Goal: Check status: Check status

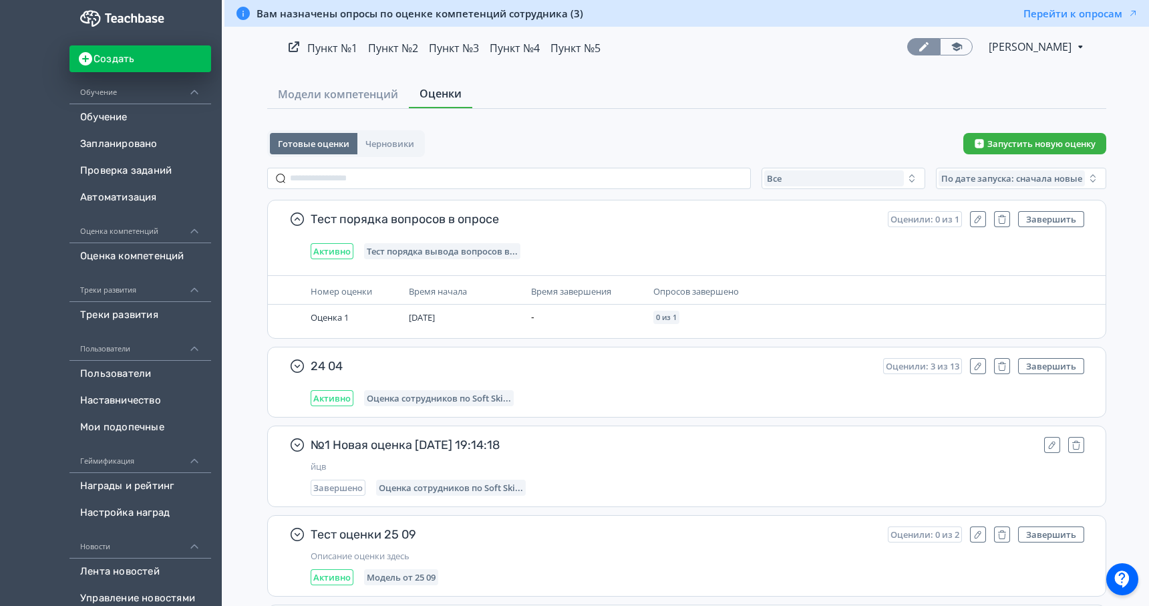
click at [112, 121] on link "Обучение" at bounding box center [140, 117] width 142 height 27
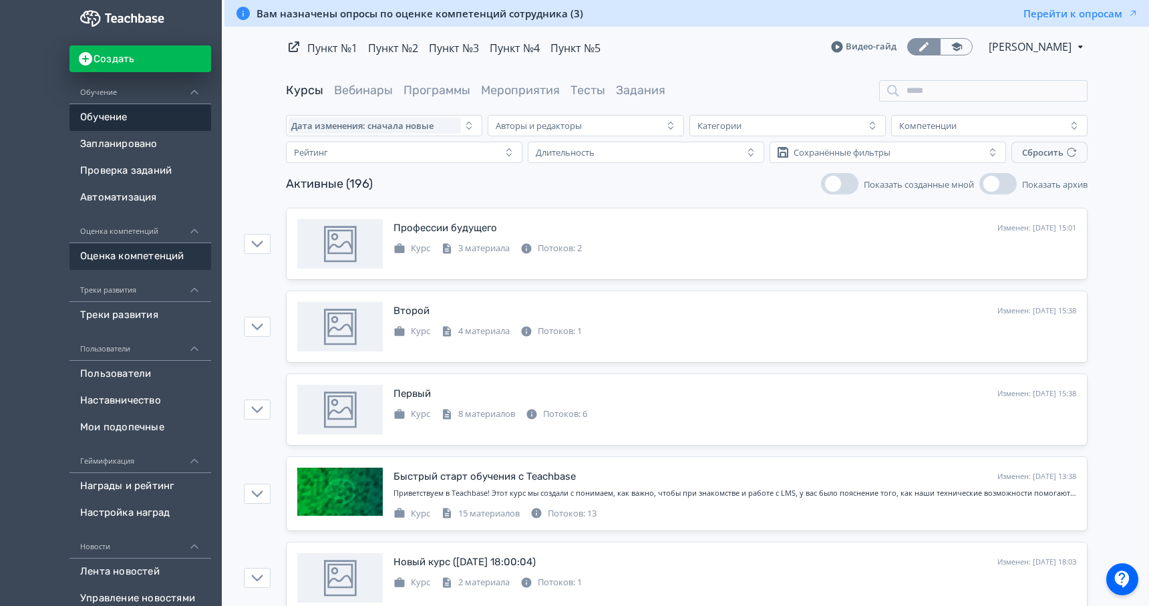
click at [159, 258] on link "Оценка компетенций" at bounding box center [140, 256] width 142 height 27
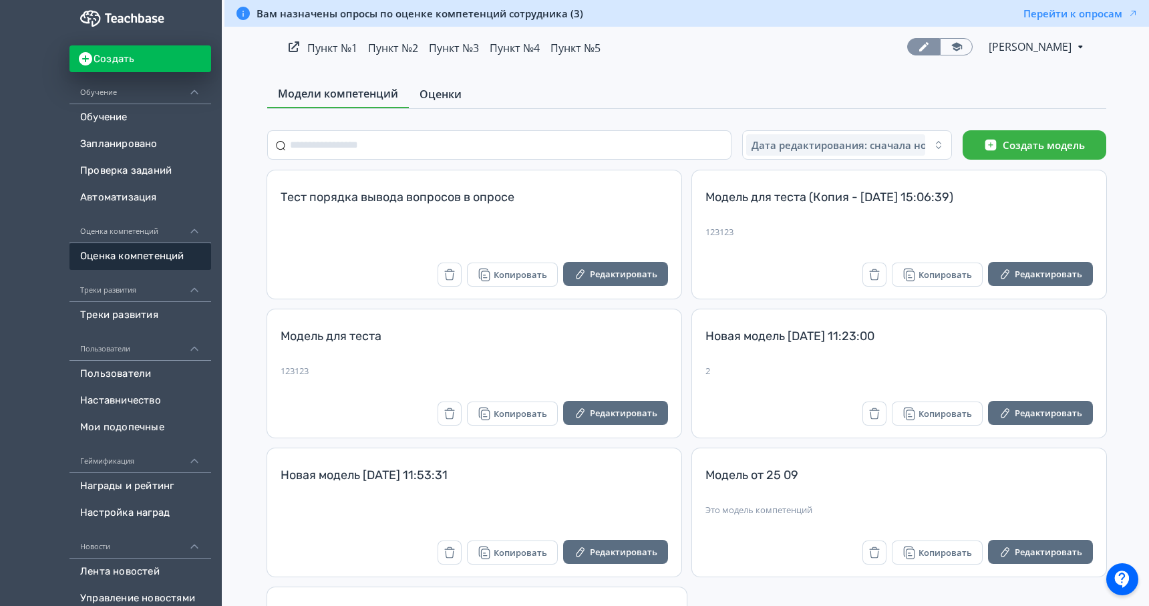
click at [436, 93] on span "Оценки" at bounding box center [441, 94] width 42 height 16
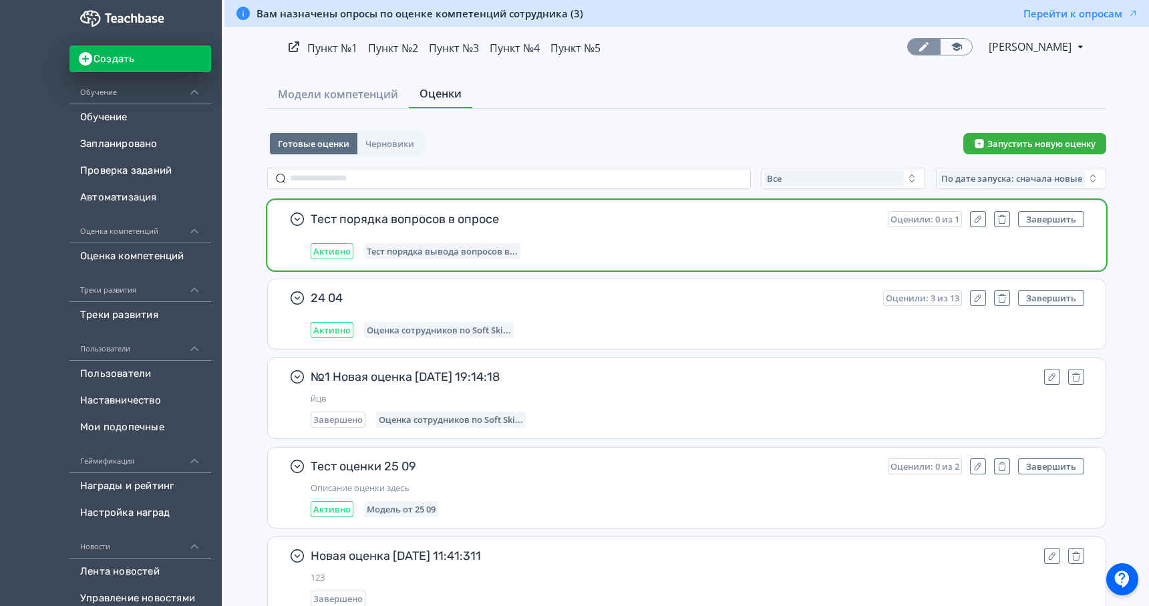
click at [585, 255] on div "Активно Тест порядка вывода вопросов в..." at bounding box center [698, 251] width 774 height 16
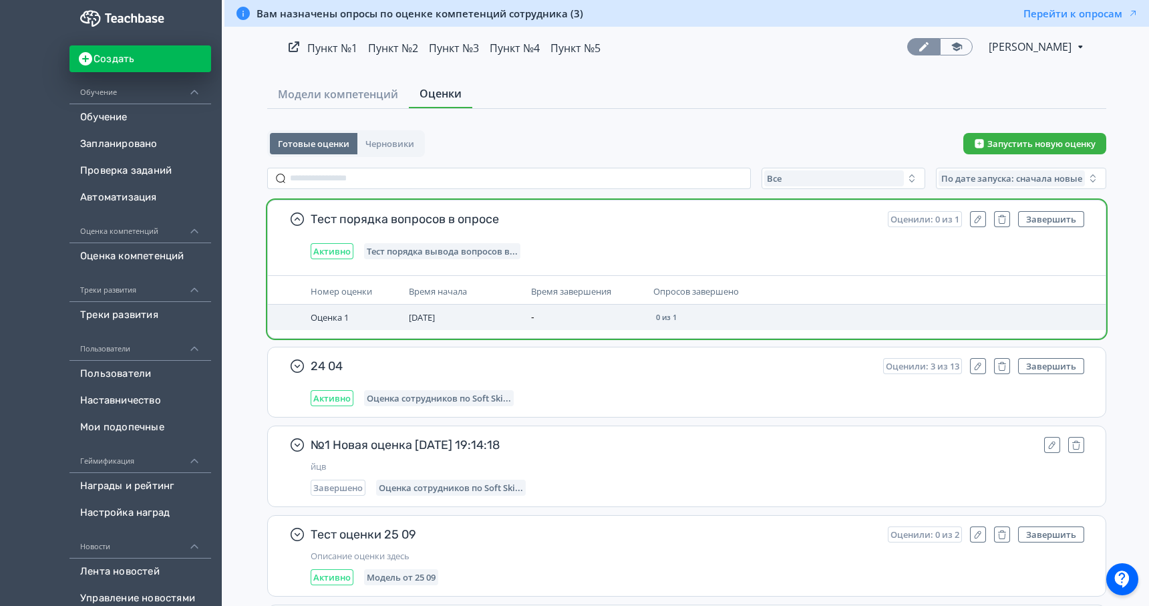
click at [735, 317] on td "0 из 1" at bounding box center [790, 317] width 285 height 25
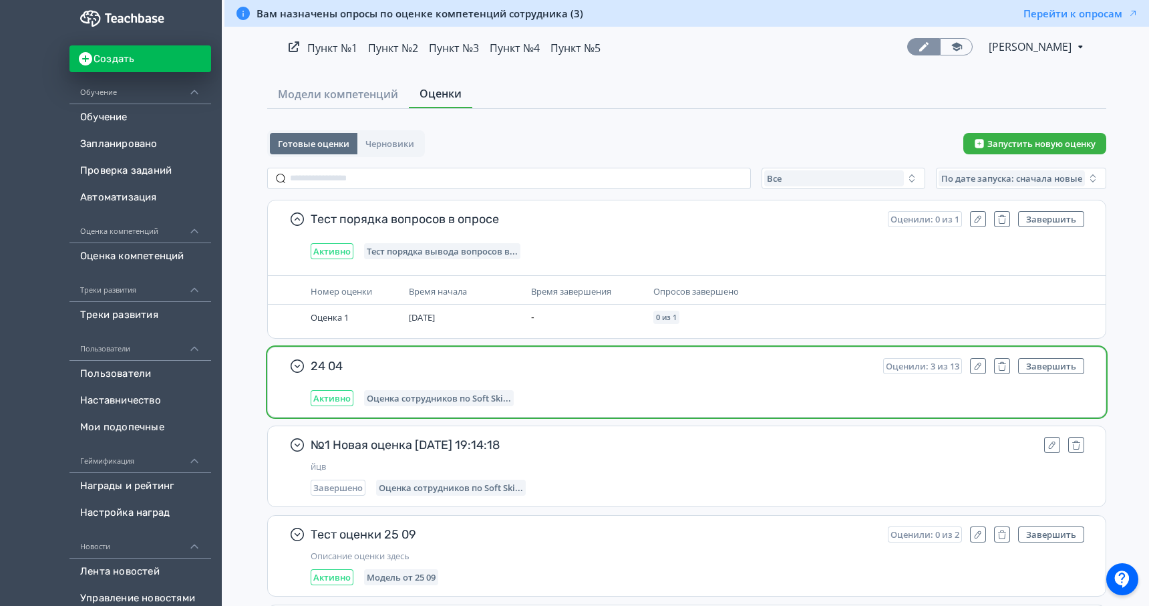
click at [774, 395] on div "Активно Оценка сотрудников по Soft Ski..." at bounding box center [698, 398] width 774 height 16
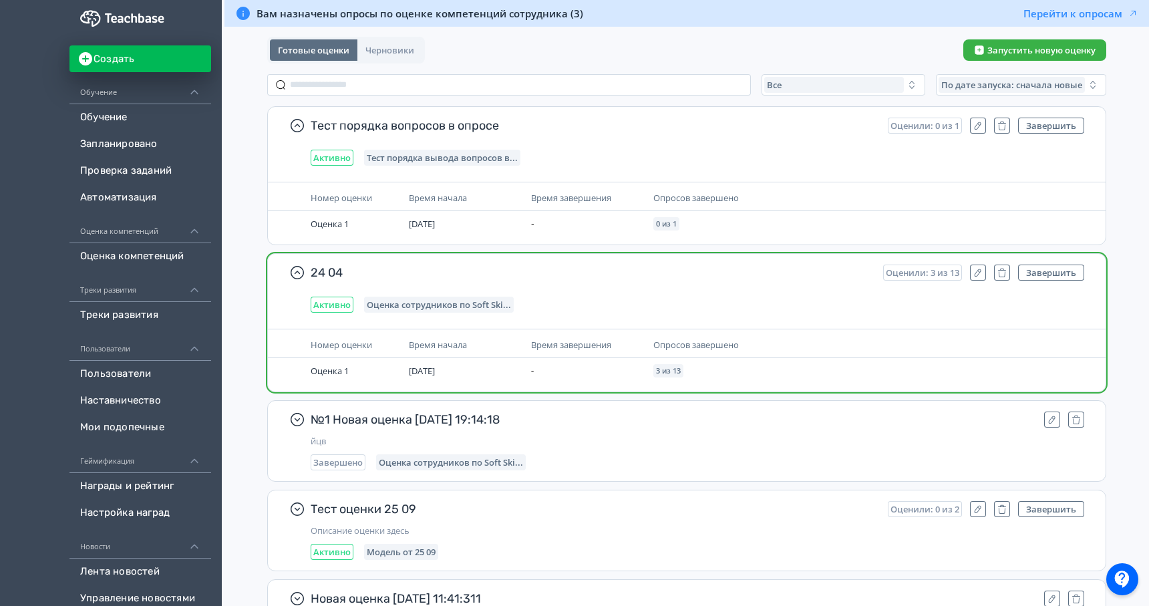
scroll to position [146, 0]
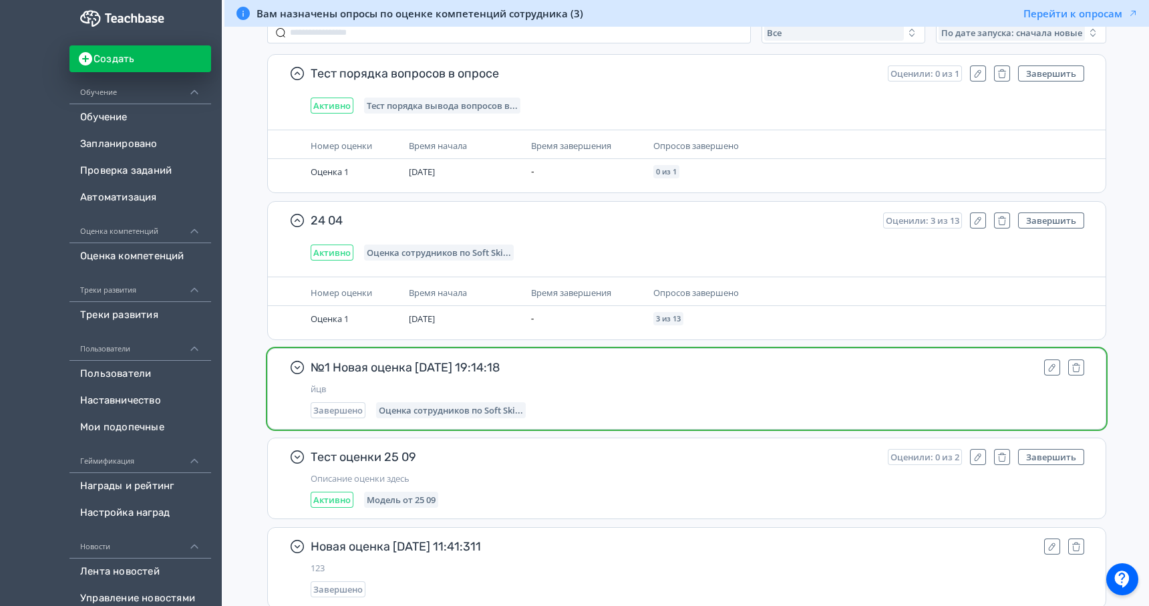
click at [898, 400] on div "№1 Новая оценка 28.08.24 19:14:18 йцв Завершено Оценка сотрудников по Soft Ski.…" at bounding box center [698, 388] width 774 height 59
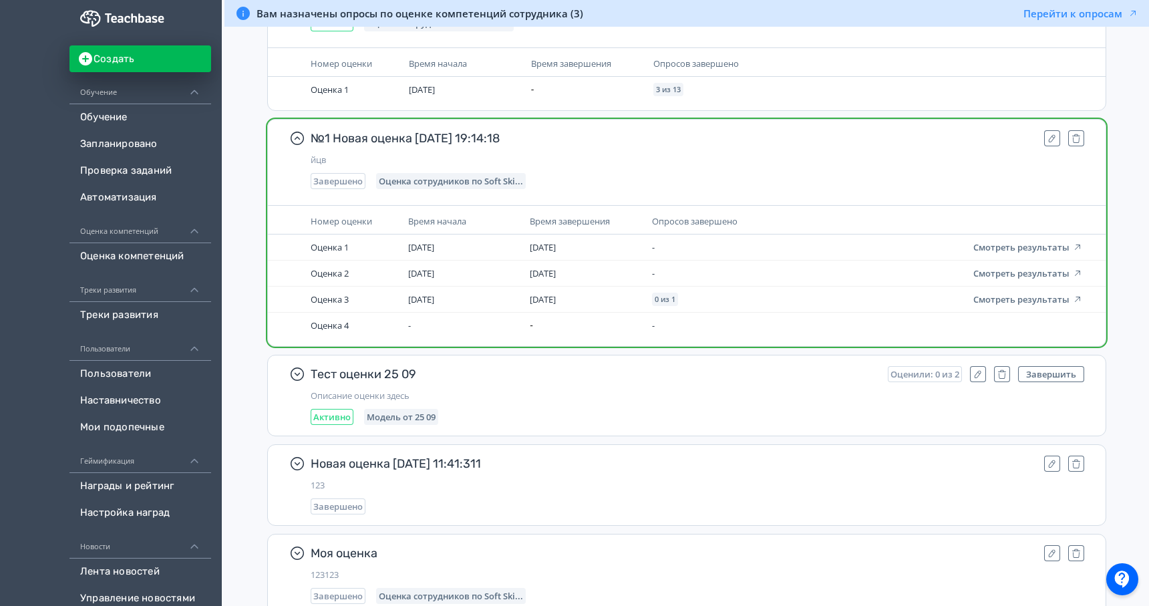
scroll to position [0, 0]
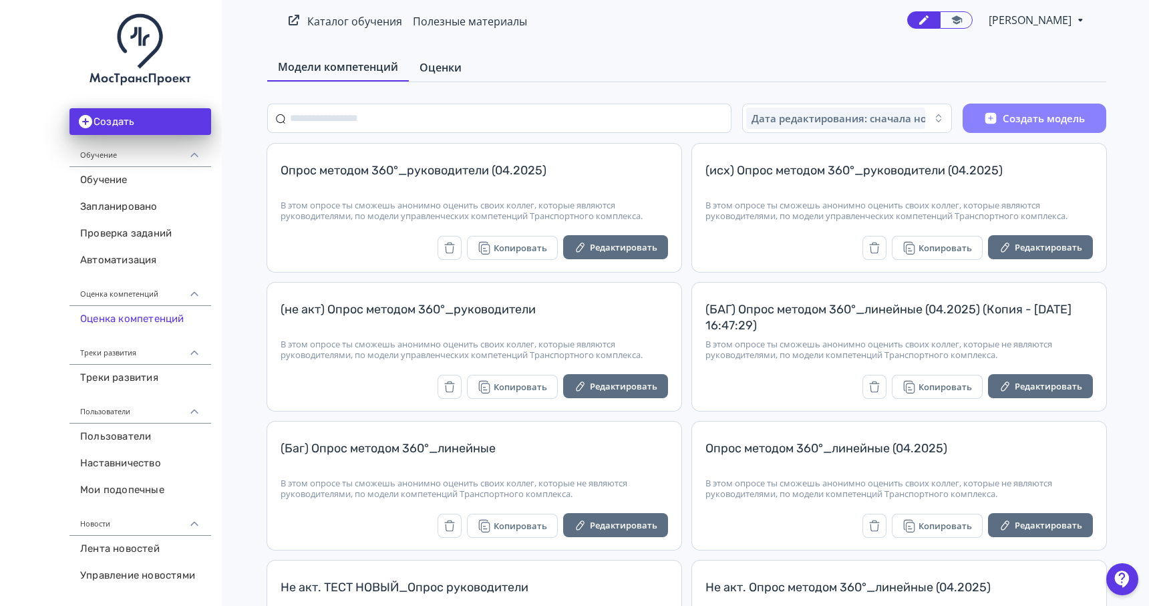
click at [445, 67] on span "Оценки" at bounding box center [441, 67] width 42 height 16
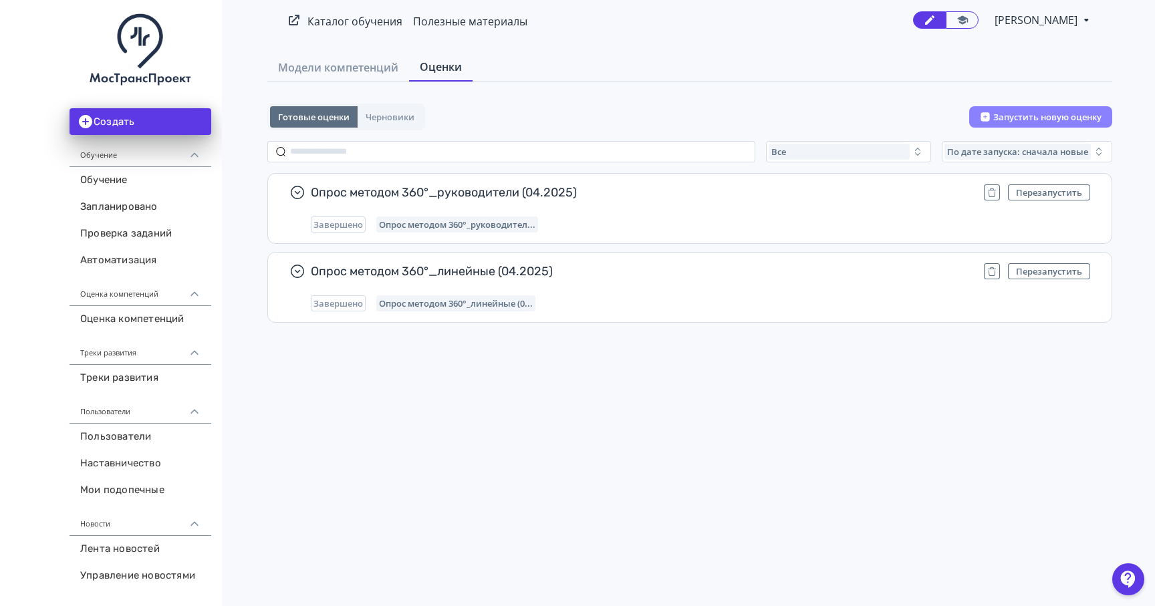
click at [1031, 19] on span "[PERSON_NAME]" at bounding box center [1036, 20] width 85 height 16
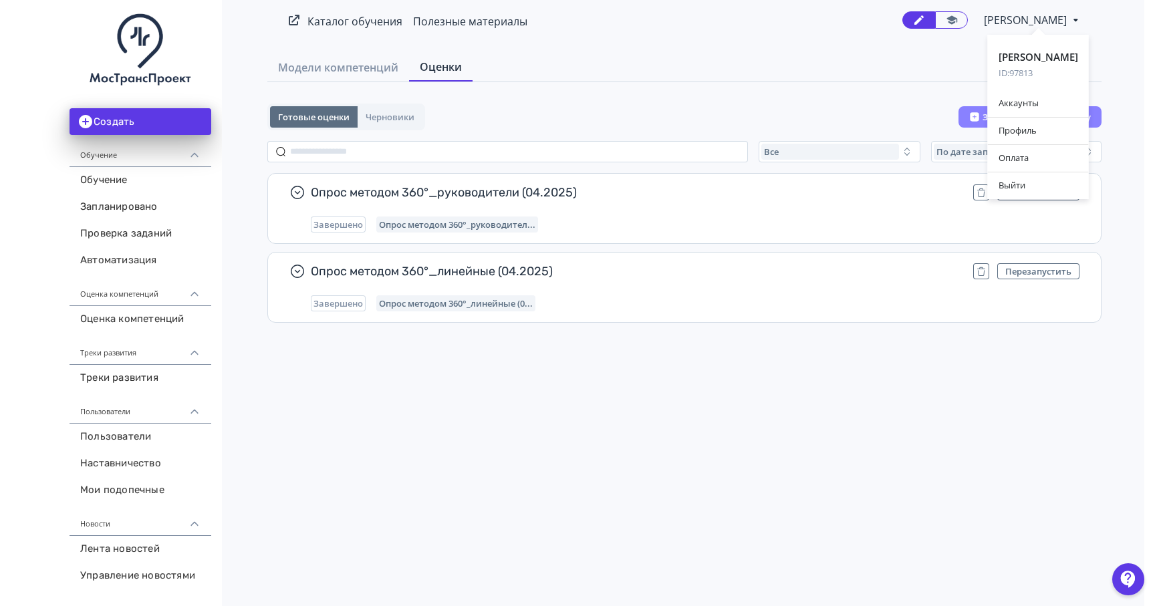
click at [553, 39] on div "Александр Лесков ID: 97813 Аккаунты Профиль Оплата Выйти" at bounding box center [577, 303] width 1155 height 606
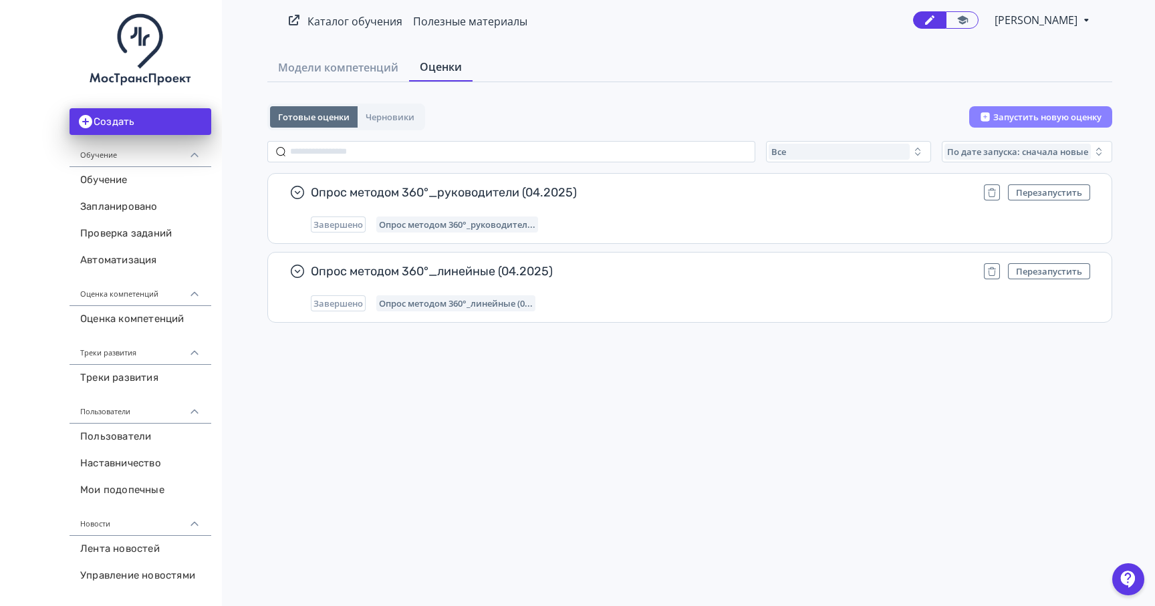
click at [1014, 20] on span "[PERSON_NAME]" at bounding box center [1036, 20] width 85 height 16
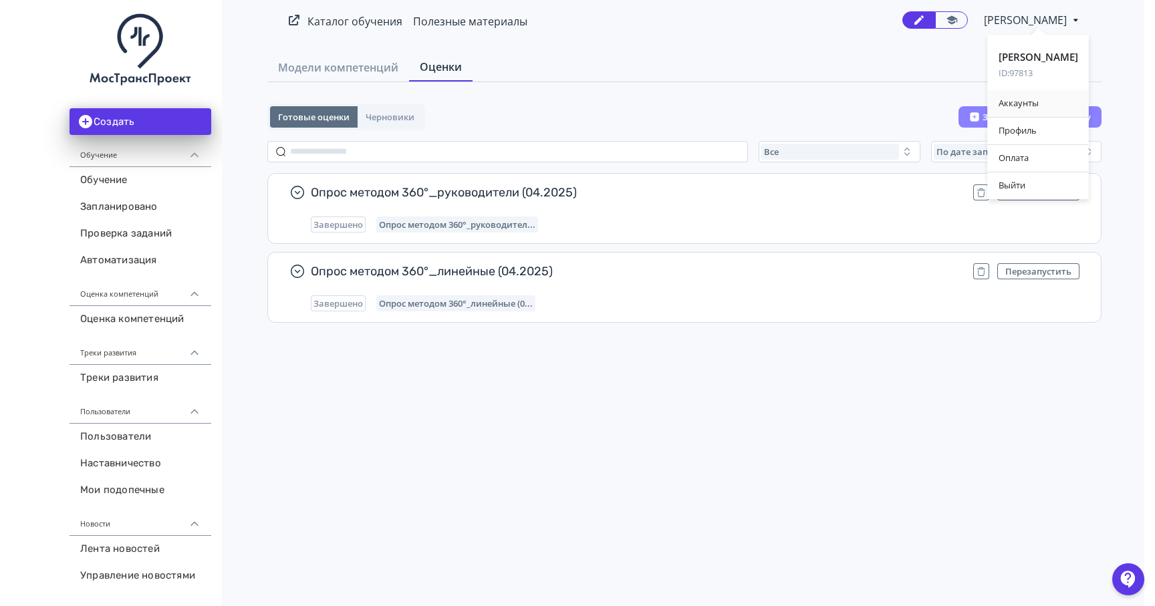
click at [1018, 104] on div "Аккаунты" at bounding box center [1038, 103] width 101 height 27
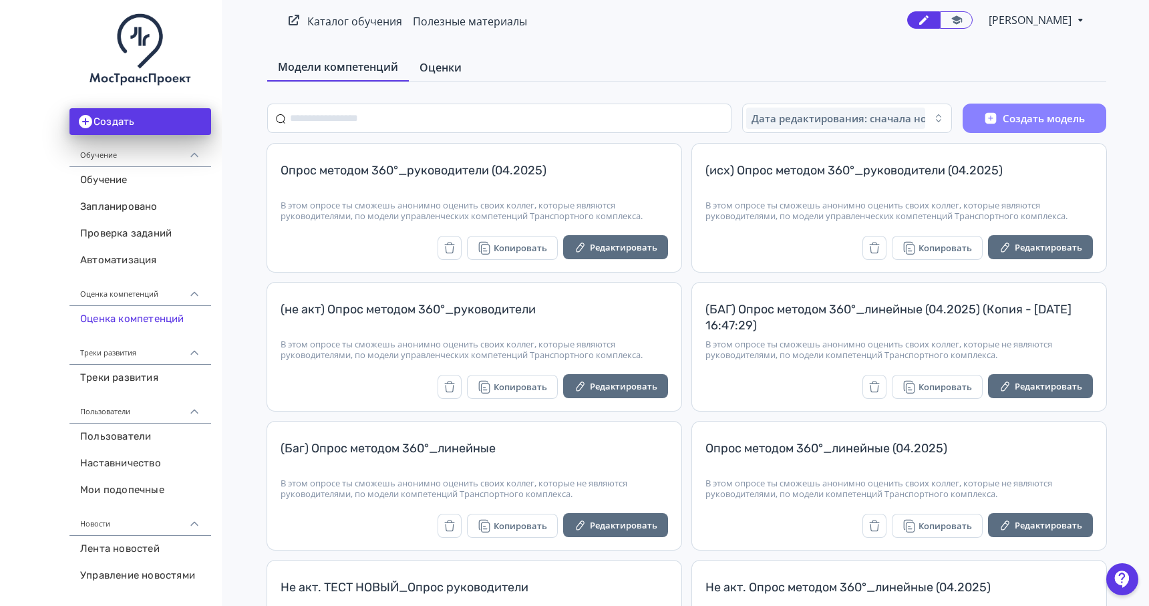
click at [441, 66] on span "Оценки" at bounding box center [441, 67] width 42 height 16
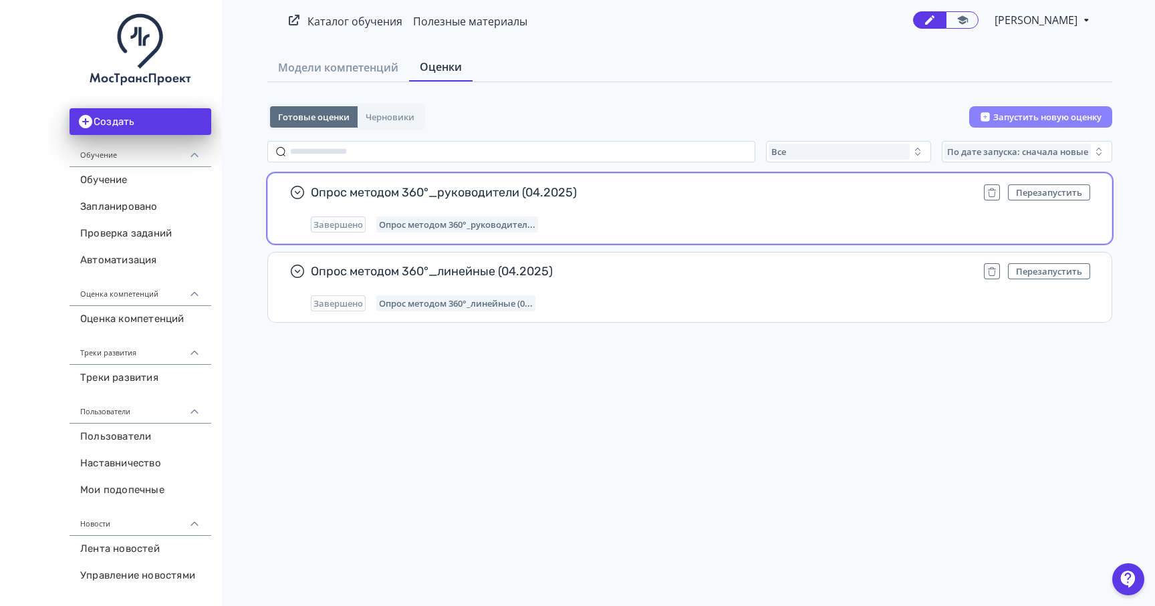
click at [619, 224] on div "Завершено Опрос методом 360°_руководител..." at bounding box center [700, 224] width 779 height 16
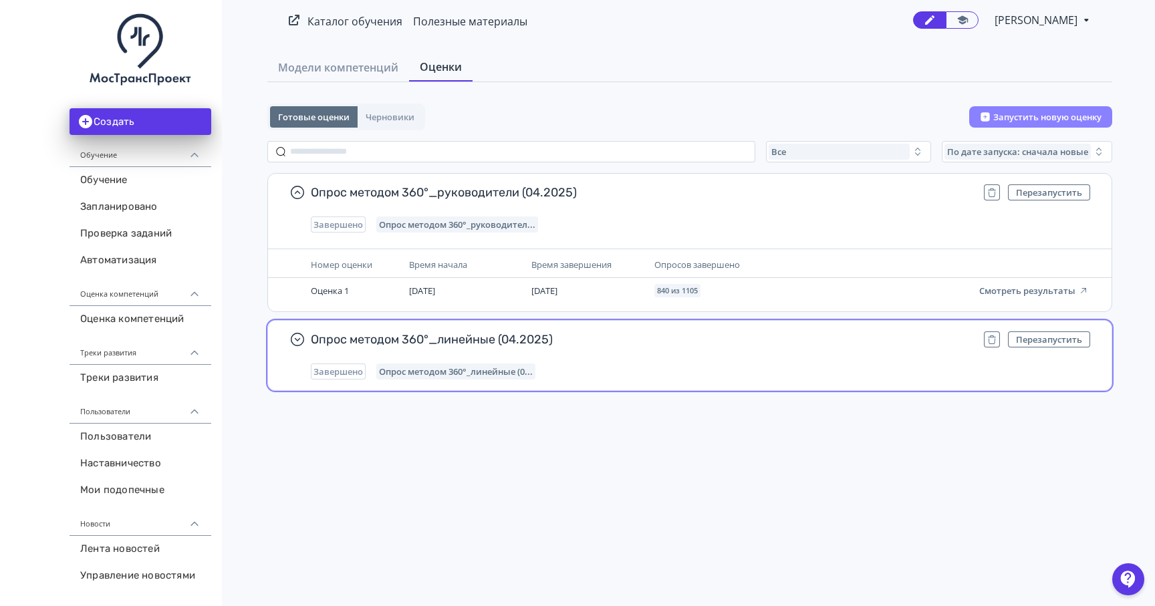
click at [654, 361] on div "Опрос методом 360°_линейные (04.2025) Перезапустить Завершено Опрос методом 360…" at bounding box center [700, 355] width 779 height 48
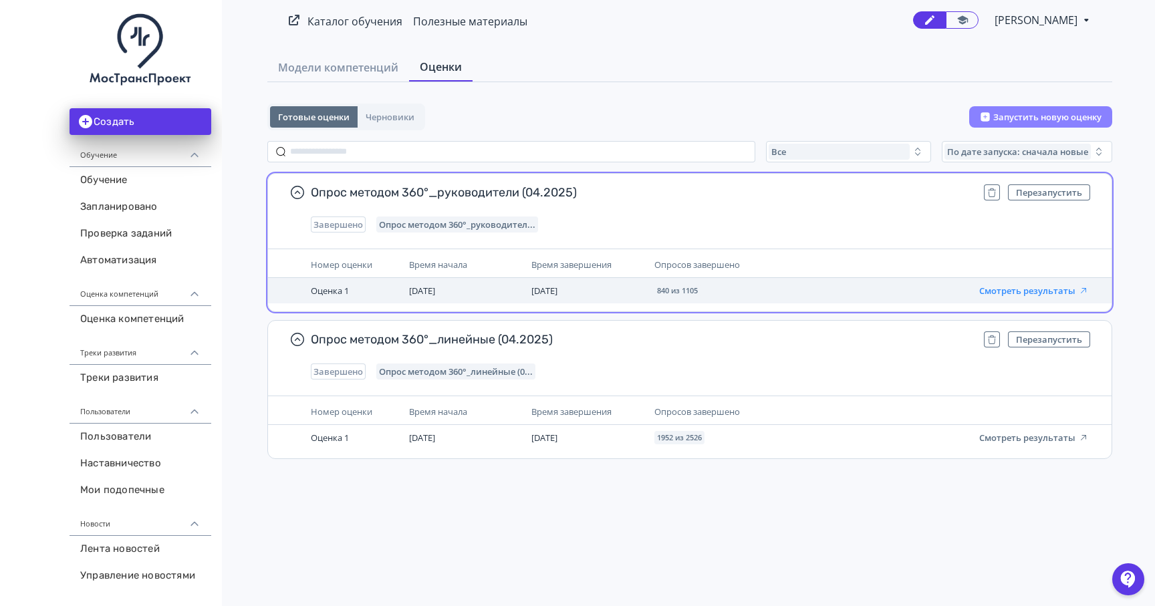
click at [1002, 289] on button "Смотреть результаты" at bounding box center [1034, 290] width 110 height 11
click at [1015, 292] on button "Смотреть результаты" at bounding box center [1034, 290] width 110 height 11
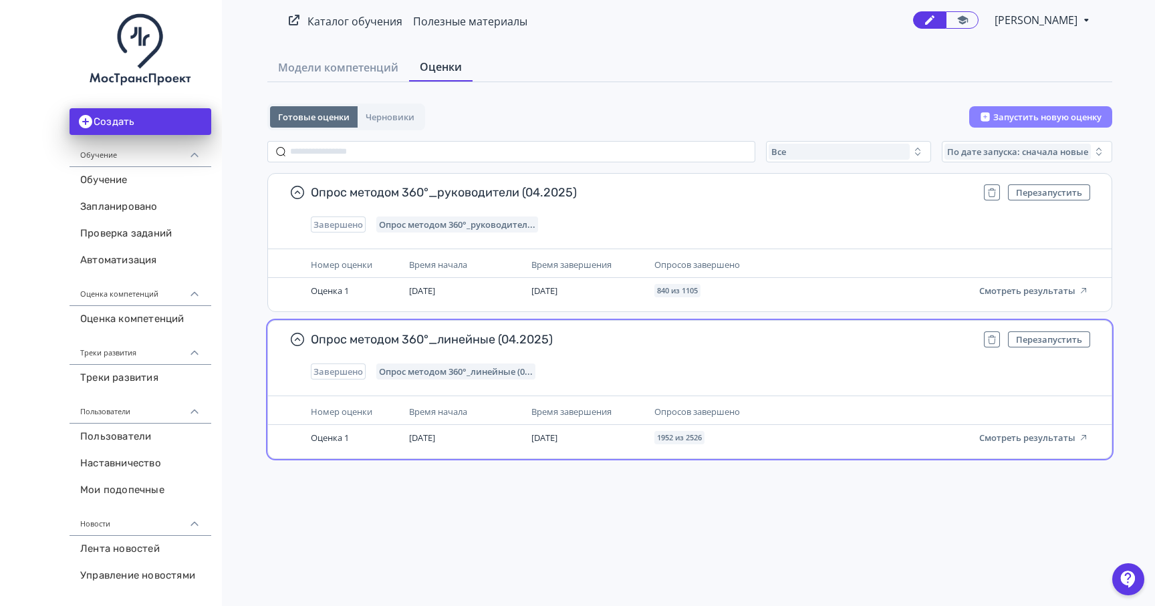
click at [751, 414] on div "Опросов завершено" at bounding box center [792, 411] width 276 height 15
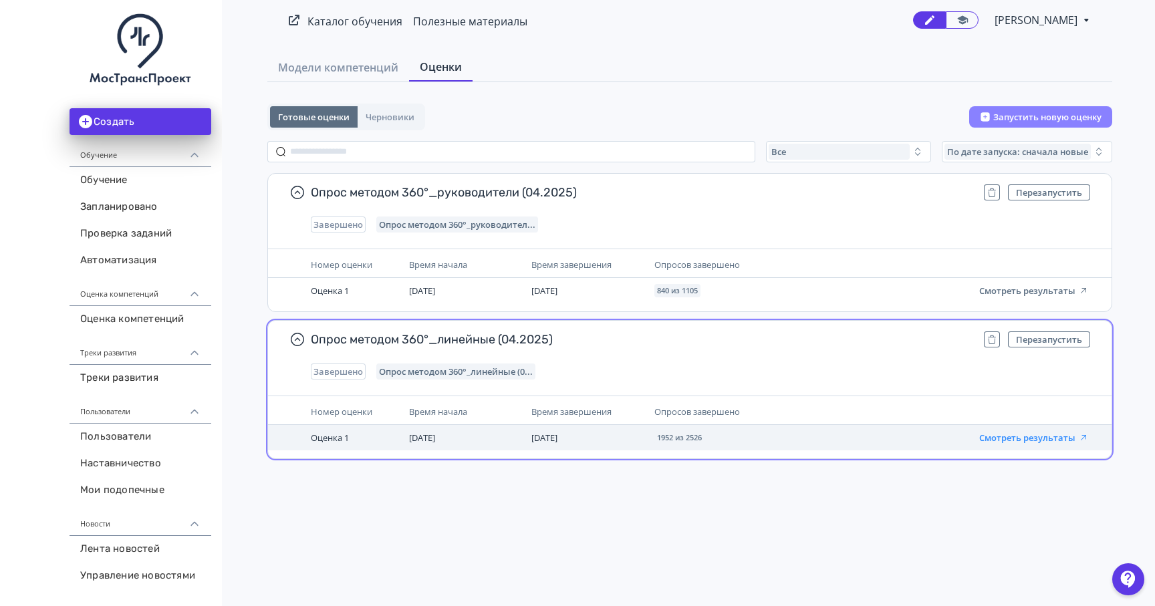
click at [1002, 436] on button "Смотреть результаты" at bounding box center [1034, 437] width 110 height 11
click at [994, 442] on button "Смотреть результаты" at bounding box center [1034, 437] width 110 height 11
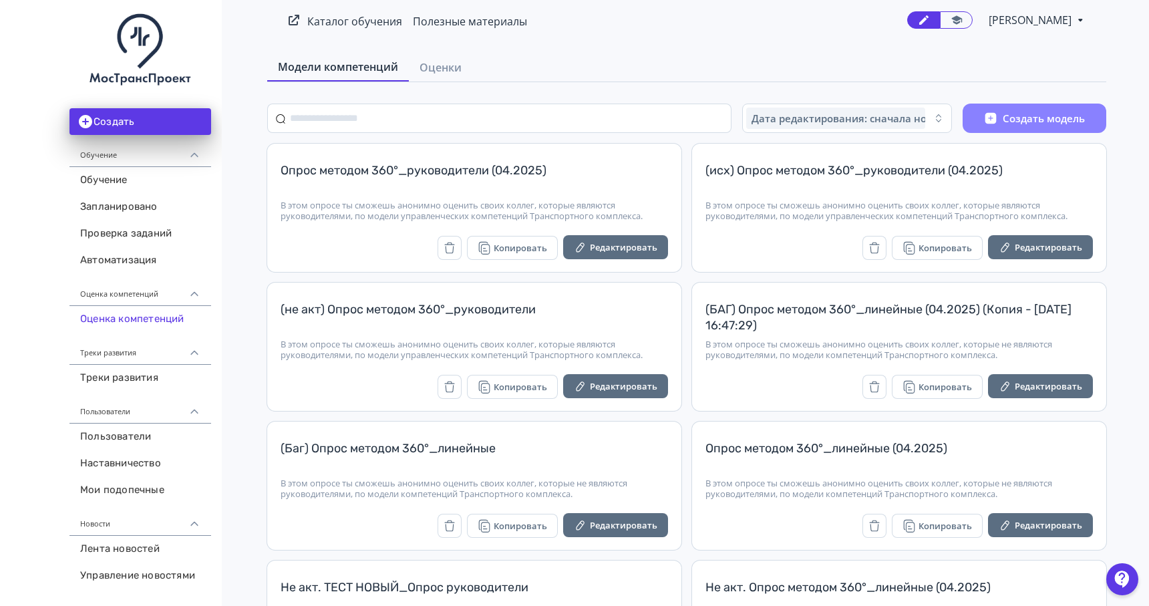
click at [1022, 18] on span "[PERSON_NAME]" at bounding box center [1031, 20] width 85 height 16
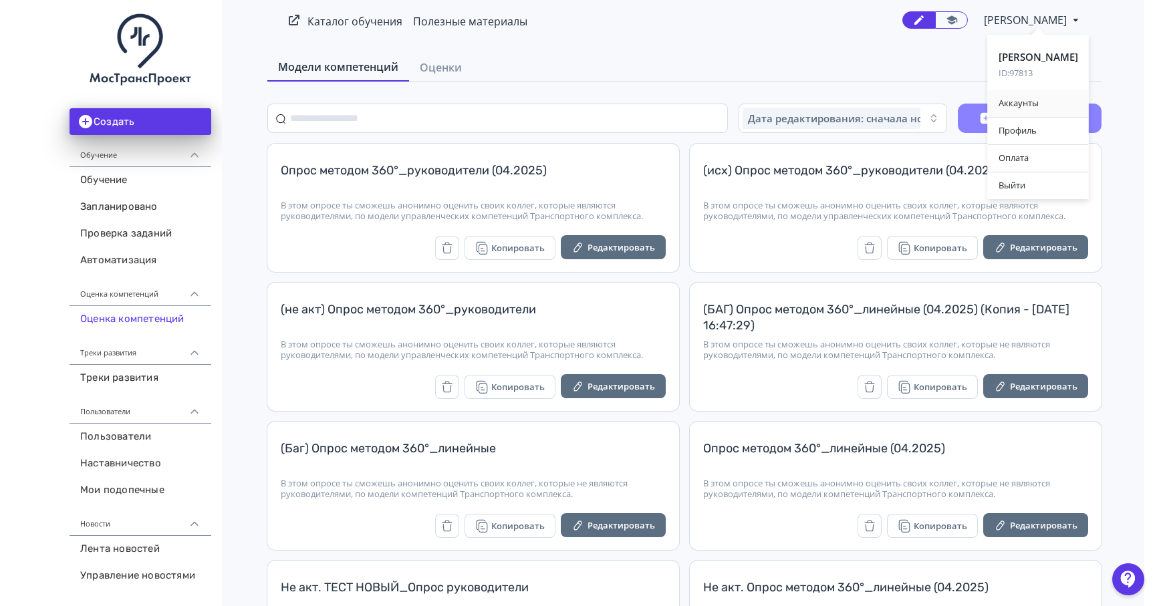
click at [1021, 95] on div "Аккаунты" at bounding box center [1038, 103] width 101 height 27
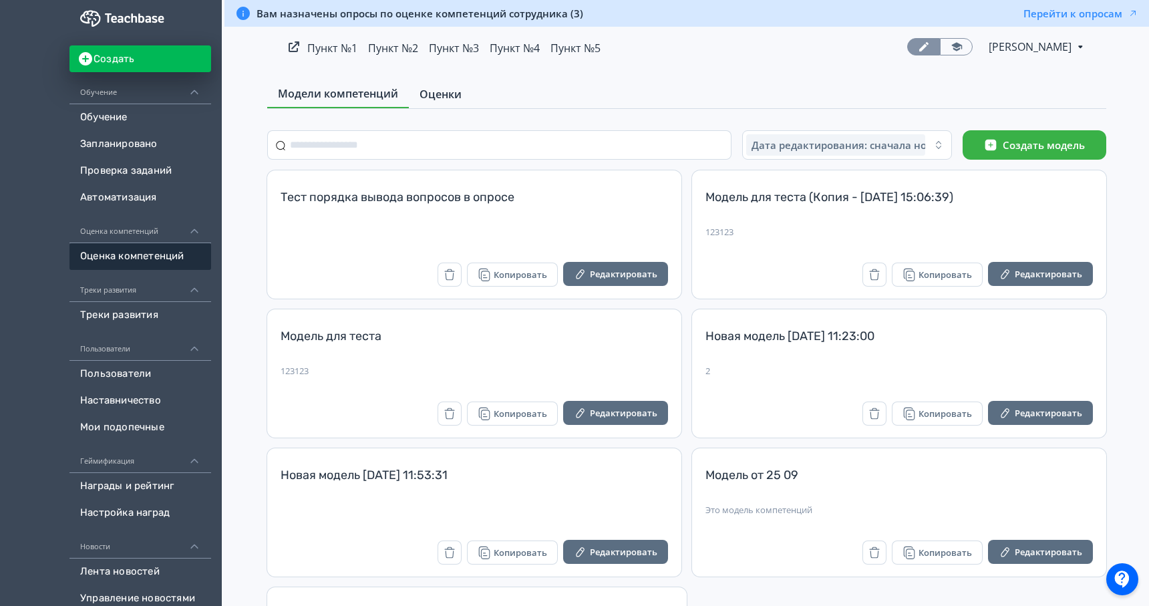
click at [444, 95] on span "Оценки" at bounding box center [441, 94] width 42 height 16
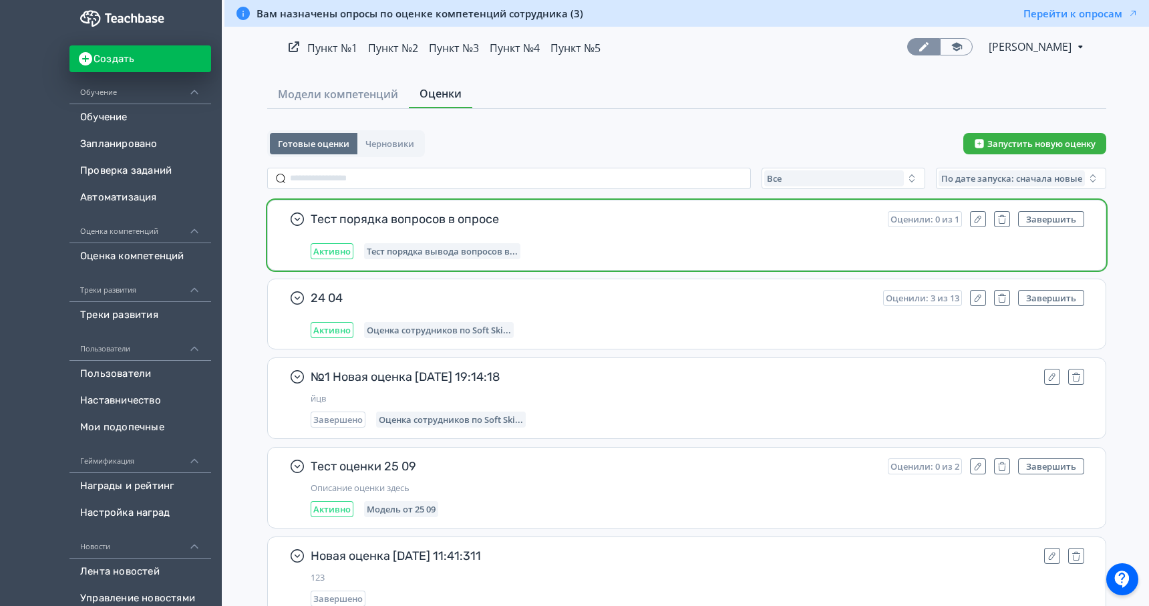
click at [609, 247] on div "Активно Тест порядка вывода вопросов в..." at bounding box center [698, 251] width 774 height 16
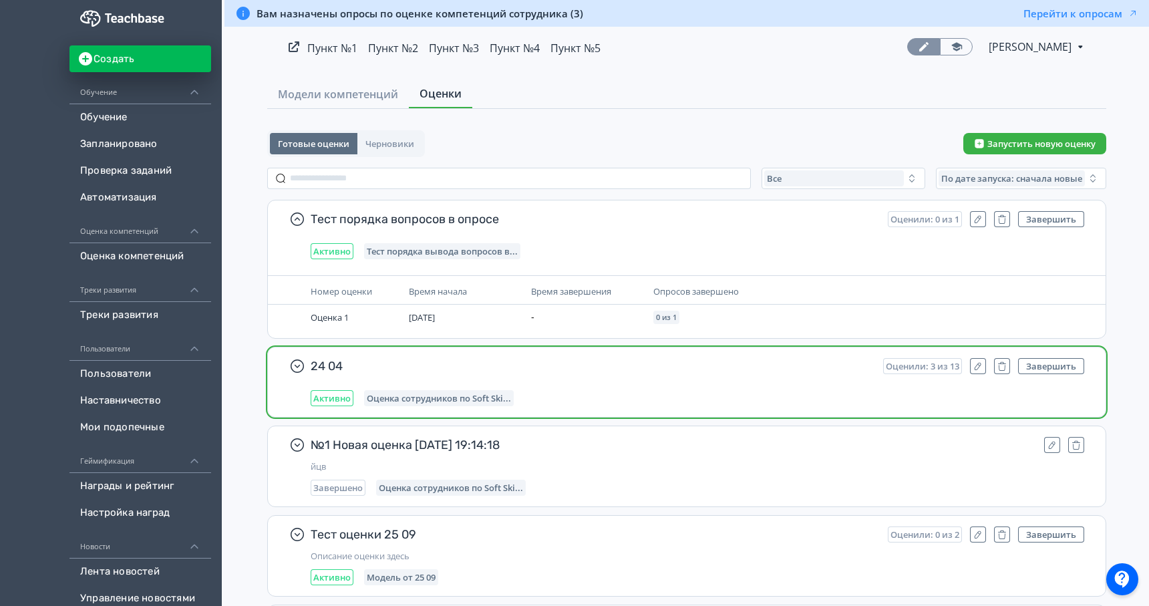
click at [635, 373] on span "24 04" at bounding box center [592, 366] width 562 height 16
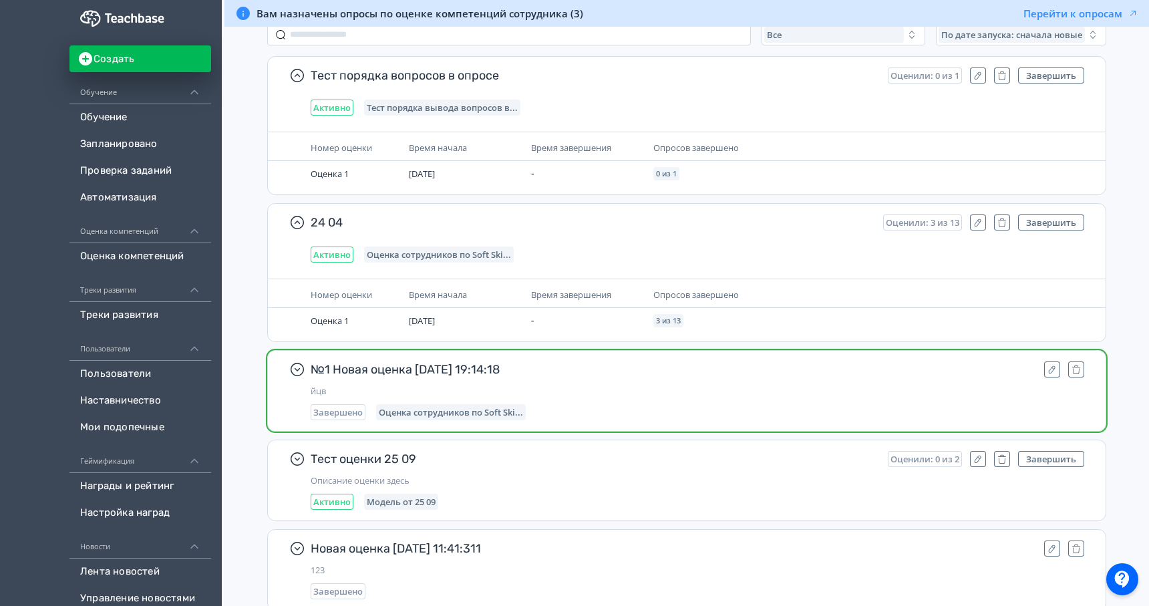
click at [738, 368] on span "№1 Новая оценка [DATE] 19:14:18" at bounding box center [672, 369] width 723 height 16
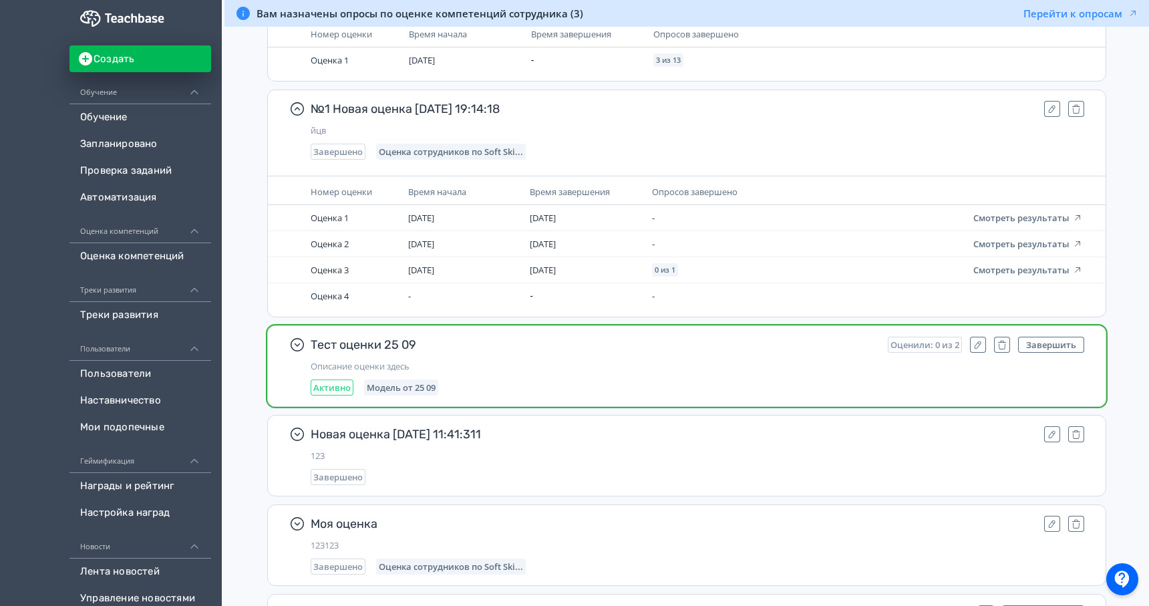
scroll to position [418, 0]
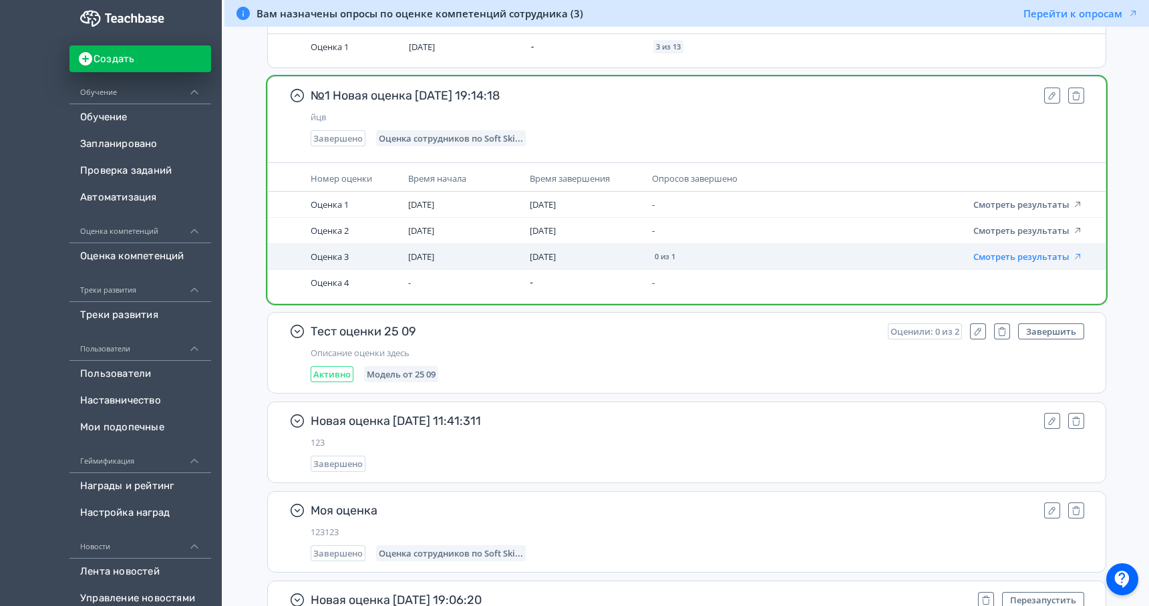
click at [994, 258] on button "Смотреть результаты" at bounding box center [1029, 256] width 110 height 11
